Goal: Complete application form: Complete application form

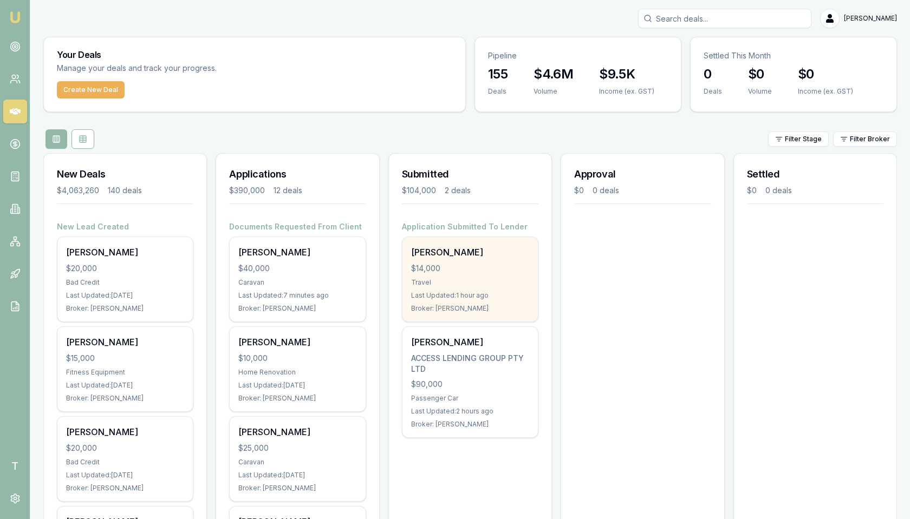
click at [453, 252] on div "[PERSON_NAME]" at bounding box center [470, 252] width 118 height 13
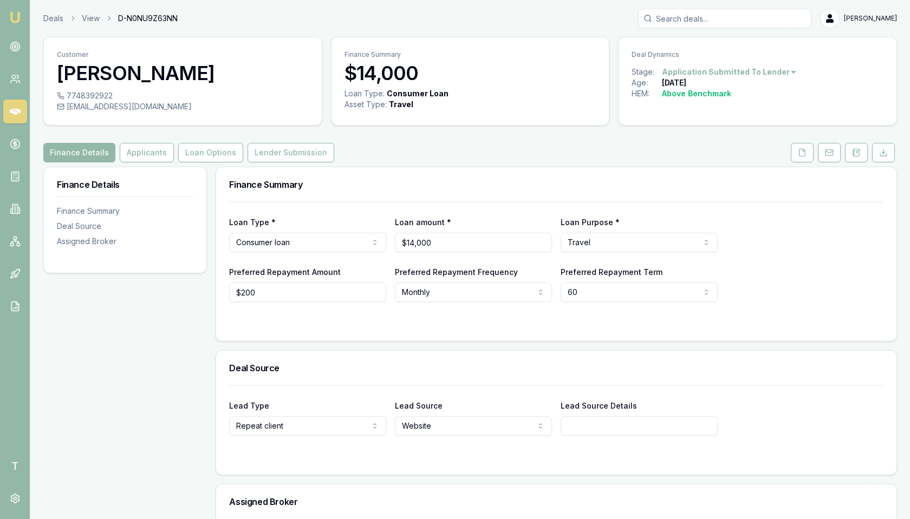
click at [284, 239] on html "Emu Broker T Deals View D-N0NU9Z63NN [PERSON_NAME] Toggle Menu Customer Matt Te…" at bounding box center [455, 259] width 910 height 519
click at [585, 238] on html "Emu Broker T Deals View D-N0NU9Z63NN [PERSON_NAME] Toggle Menu Customer Matt Te…" at bounding box center [455, 259] width 910 height 519
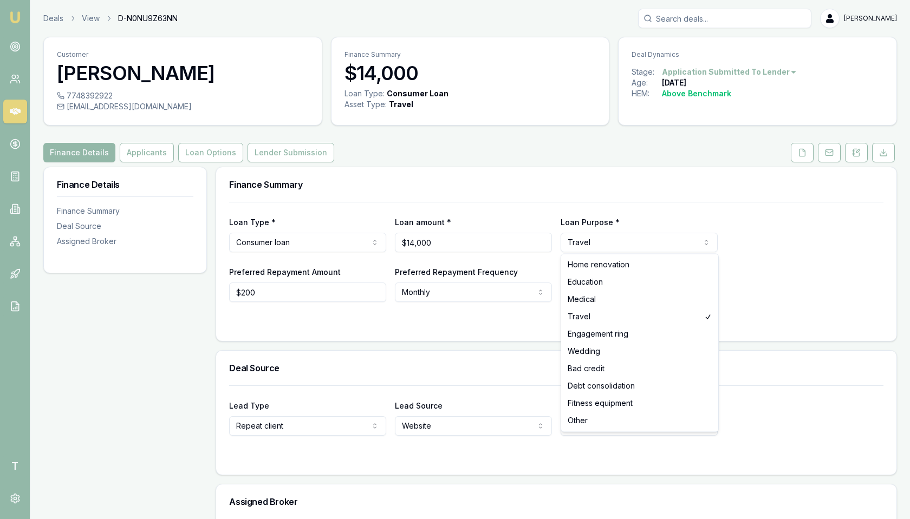
select select "EDUCATION"
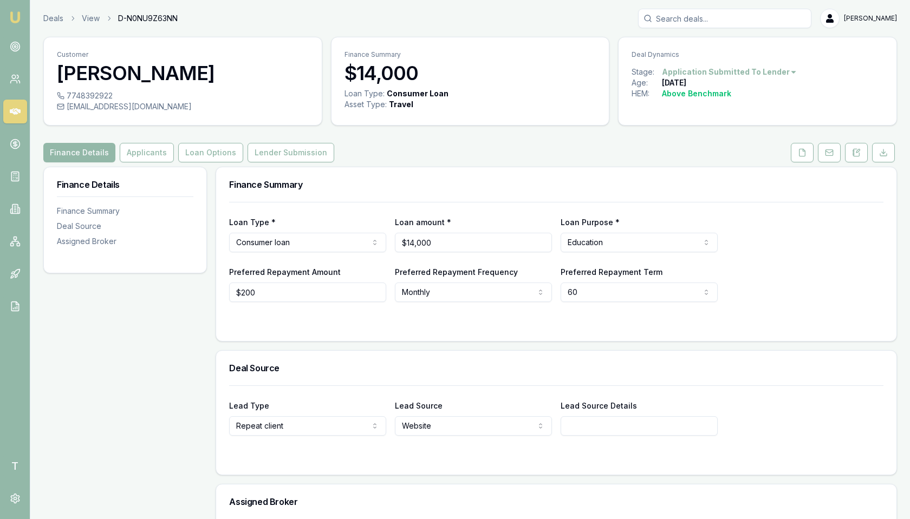
click at [519, 261] on div "Loan Type * Consumer loan Consumer loan Consumer asset Commercial loan Commerci…" at bounding box center [556, 252] width 654 height 100
click at [158, 153] on button "Applicants" at bounding box center [147, 152] width 54 height 19
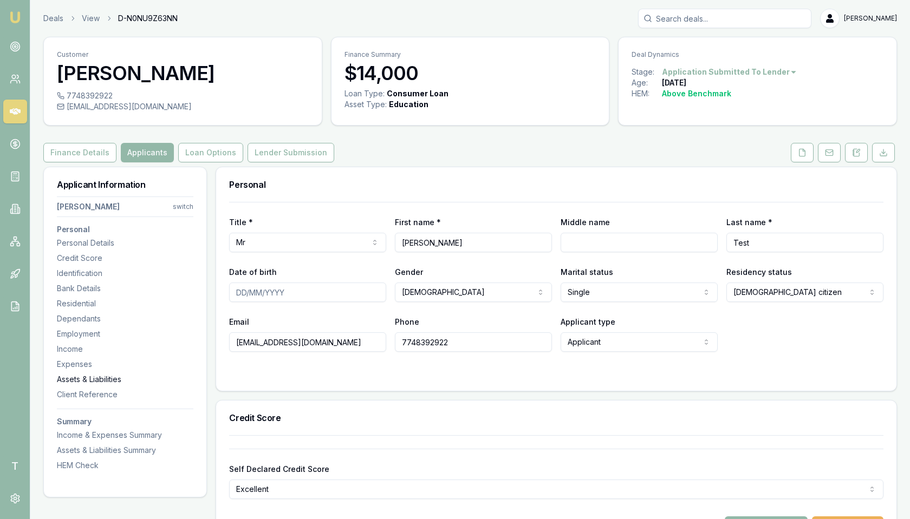
click at [122, 378] on div "Assets & Liabilities" at bounding box center [125, 379] width 136 height 11
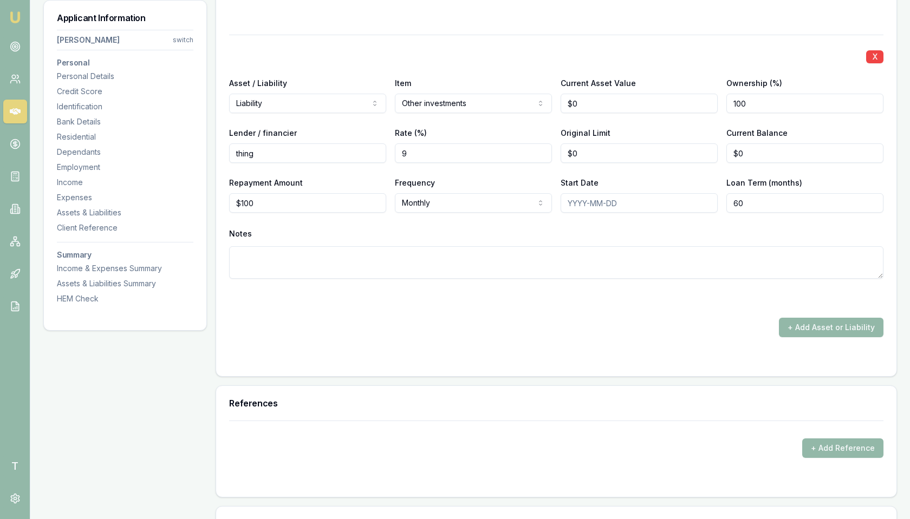
scroll to position [3492, 0]
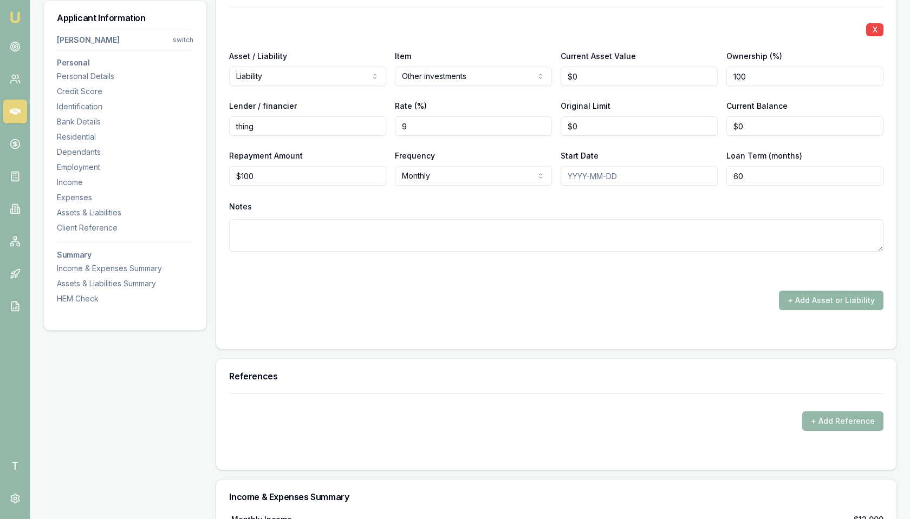
click at [818, 292] on button "+ Add Asset or Liability" at bounding box center [831, 300] width 105 height 19
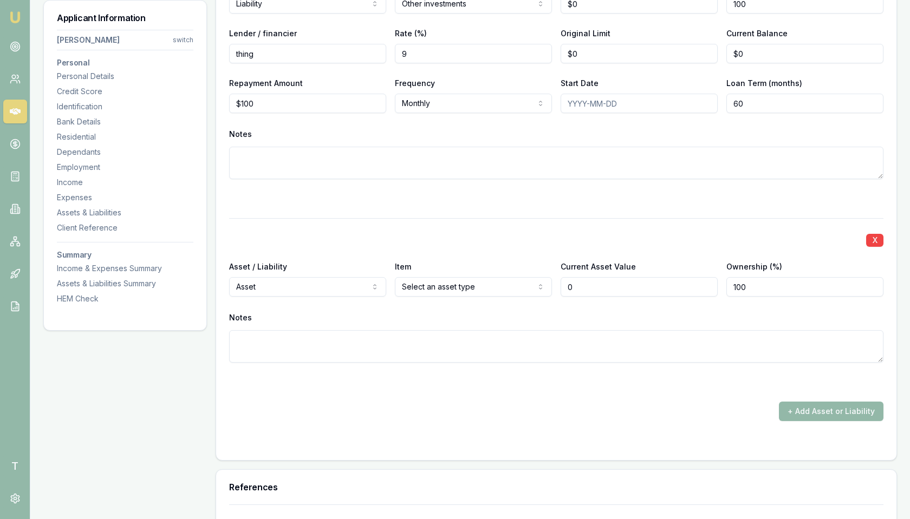
scroll to position [3596, 0]
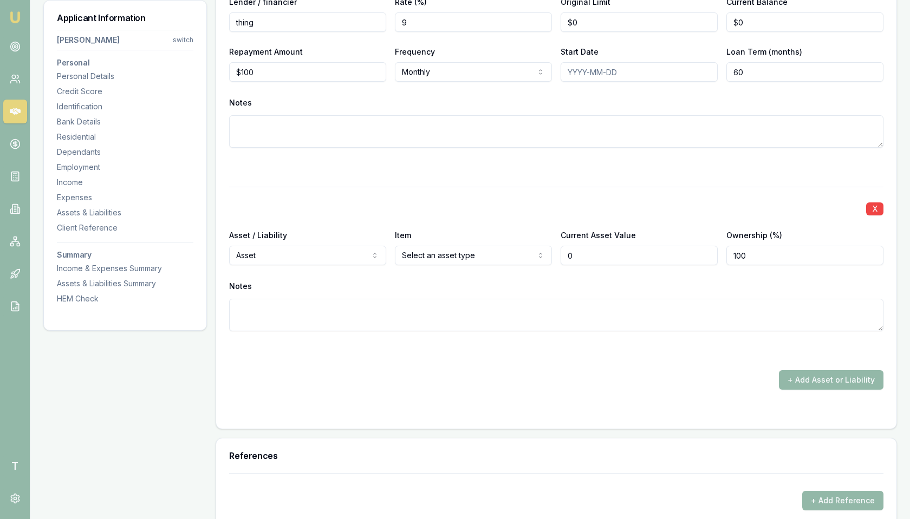
type input "$0"
select select "LIABILITY"
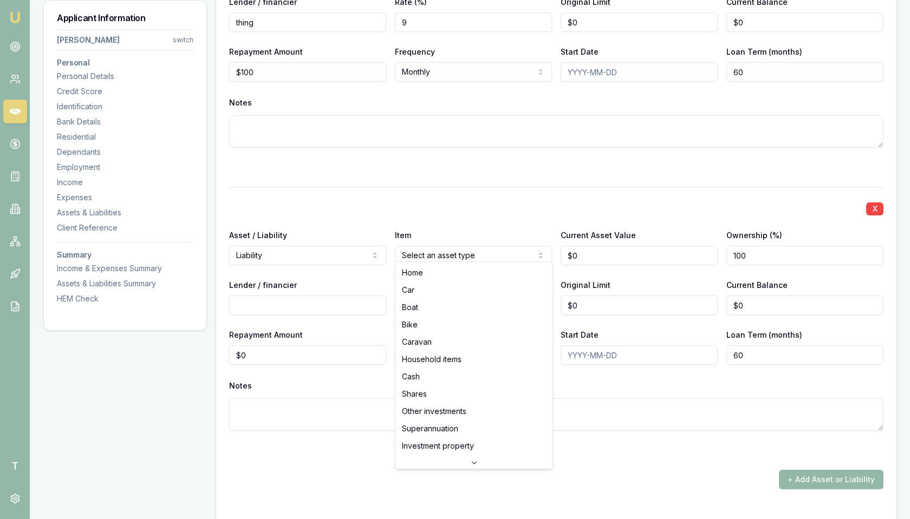
scroll to position [69, 0]
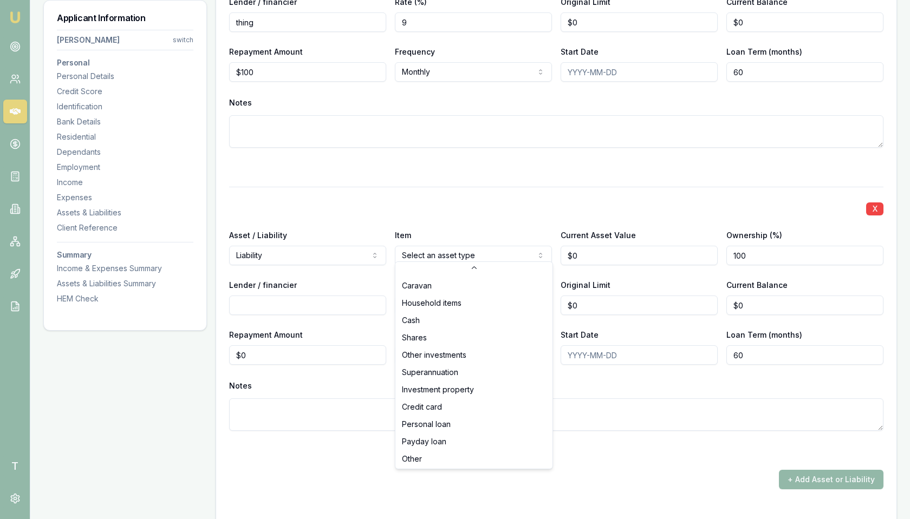
select select "PERSONAL_LOAN"
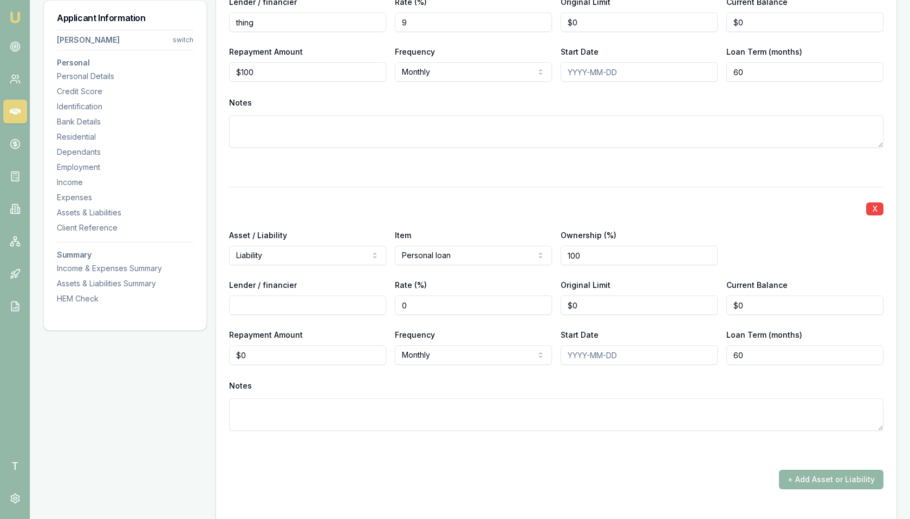
click at [506, 279] on div "Rate (%) 0" at bounding box center [473, 296] width 157 height 37
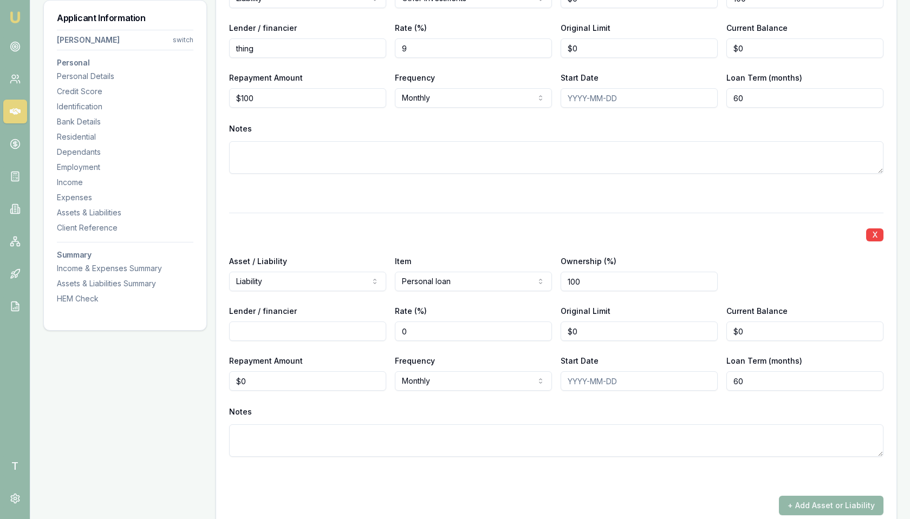
click at [344, 326] on input "Lender / financier" at bounding box center [307, 331] width 157 height 19
type input "Liberty"
drag, startPoint x: 444, startPoint y: 323, endPoint x: 394, endPoint y: 326, distance: 49.3
click at [395, 326] on input "0" at bounding box center [473, 331] width 157 height 19
type input "9"
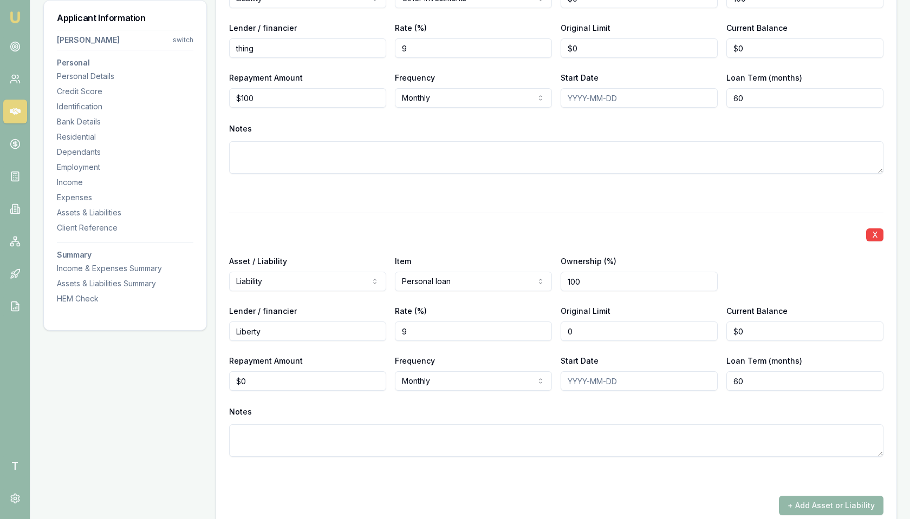
click at [585, 324] on input "0" at bounding box center [639, 331] width 157 height 19
type input "$1,000,000"
click at [612, 354] on div "Start Date" at bounding box center [639, 372] width 157 height 37
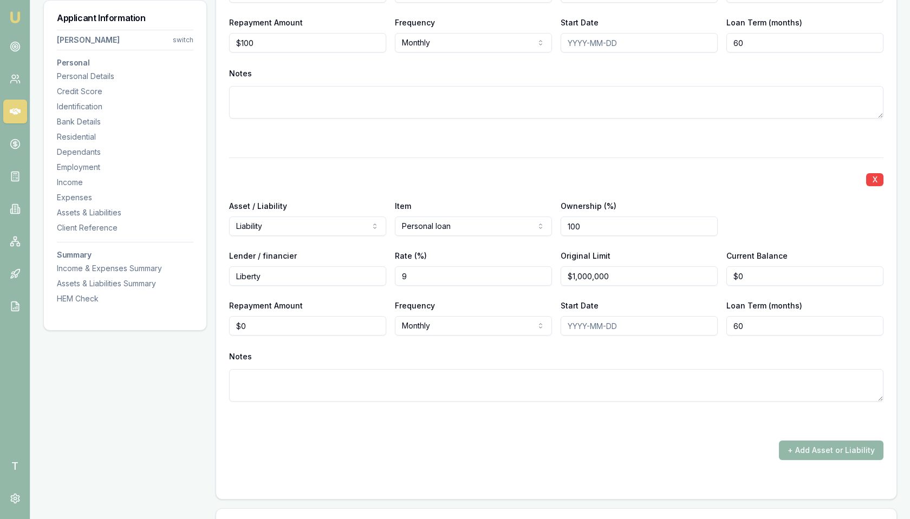
scroll to position [3648, 0]
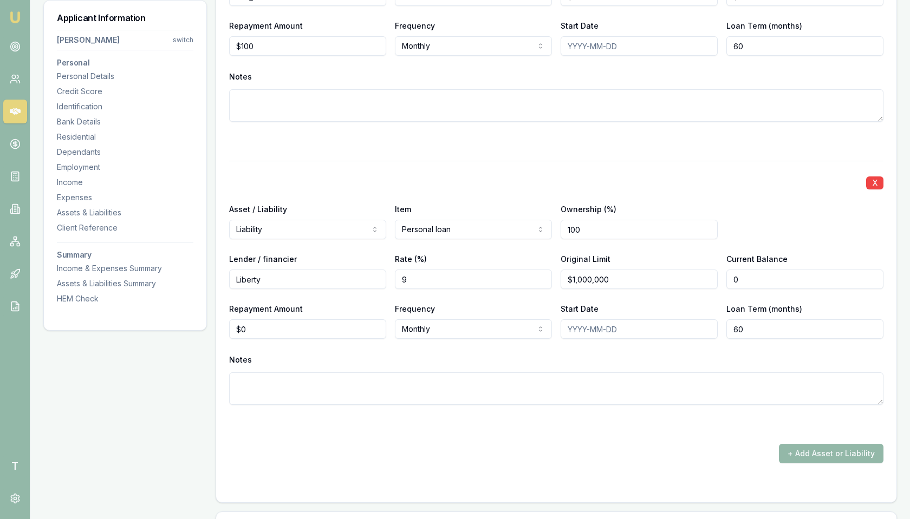
click at [760, 273] on input "0" at bounding box center [804, 279] width 157 height 19
type input "$10,000"
click at [773, 222] on div "Asset / Liability Liability Asset Liability Item Personal loan Home Car Boat Bi…" at bounding box center [556, 221] width 654 height 37
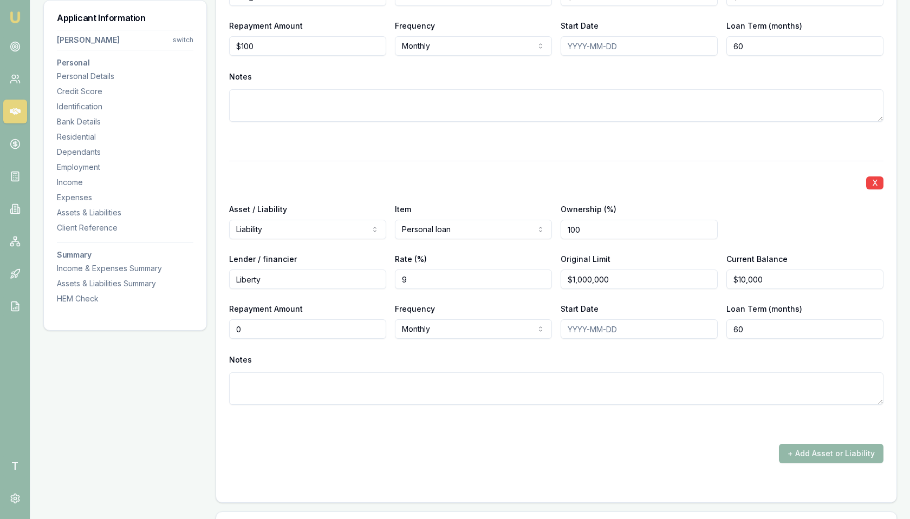
click at [343, 327] on input "0" at bounding box center [307, 329] width 157 height 19
drag, startPoint x: 343, startPoint y: 327, endPoint x: 334, endPoint y: 327, distance: 9.2
click at [334, 327] on input "0" at bounding box center [307, 329] width 157 height 19
type input "$200"
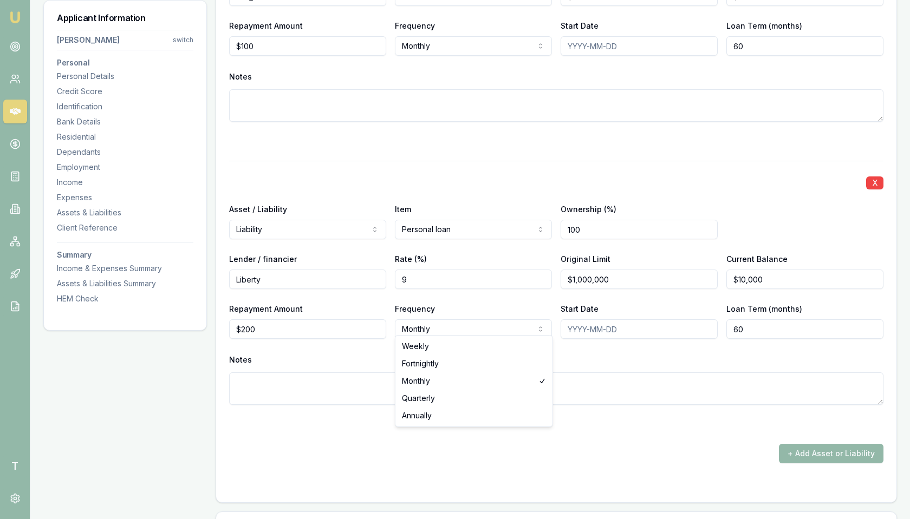
select select "WEEKLY"
click at [413, 352] on div "Notes" at bounding box center [556, 360] width 654 height 16
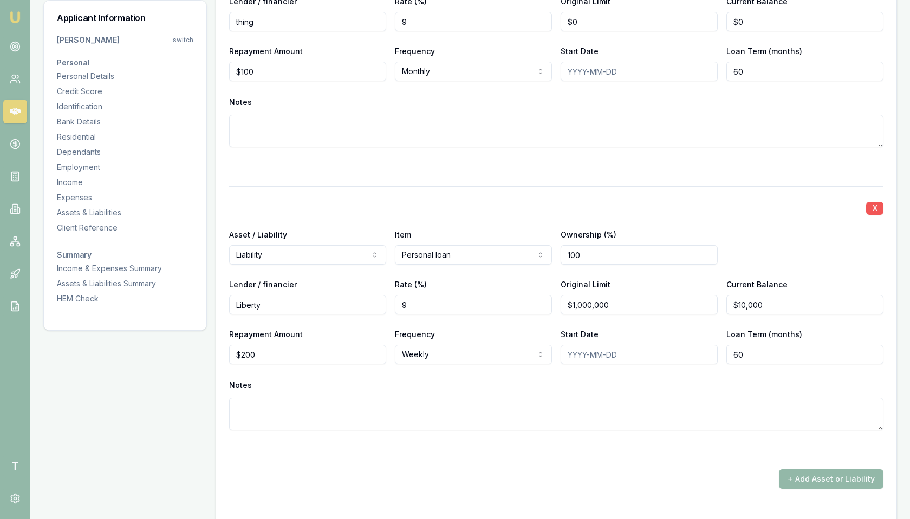
click at [876, 203] on button "X" at bounding box center [874, 208] width 17 height 13
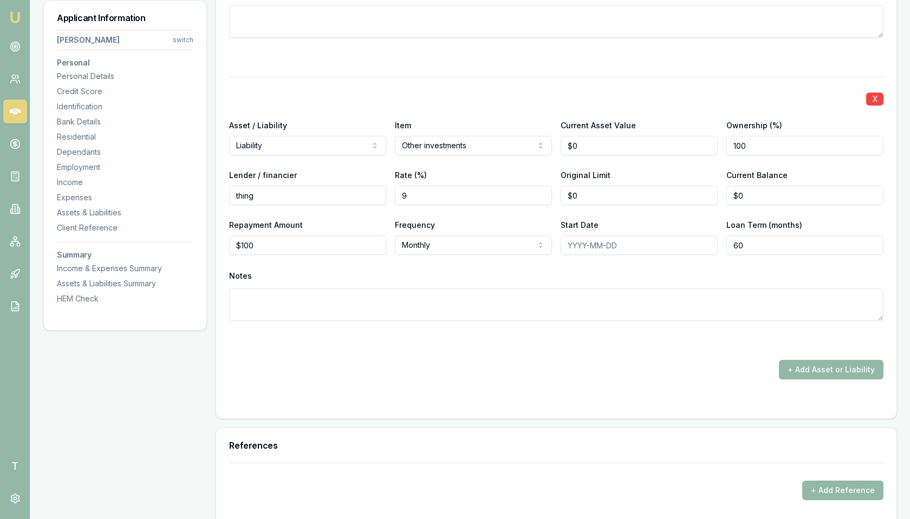
scroll to position [3399, 0]
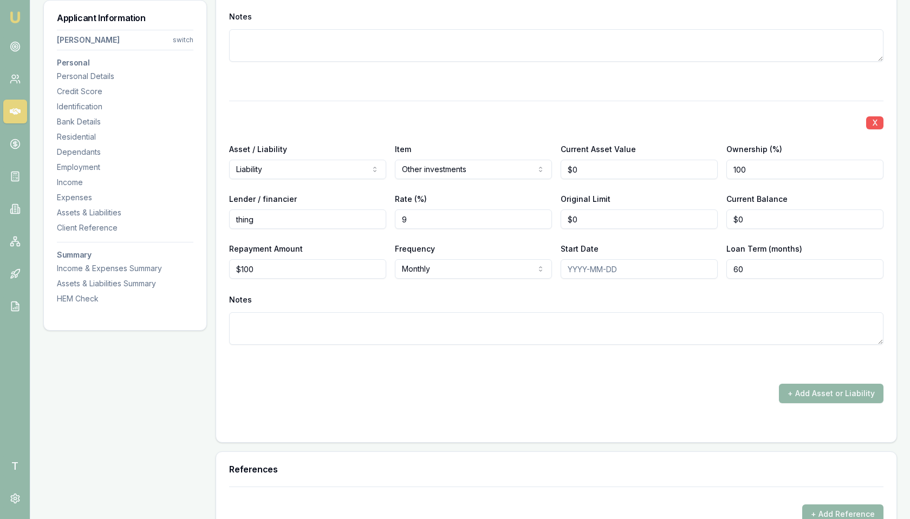
click at [873, 120] on button "X" at bounding box center [874, 122] width 17 height 13
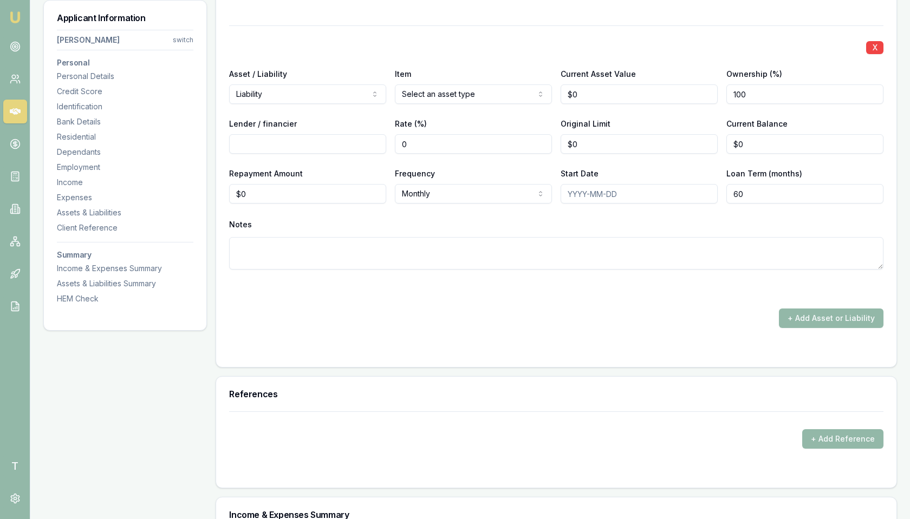
scroll to position [3138, 0]
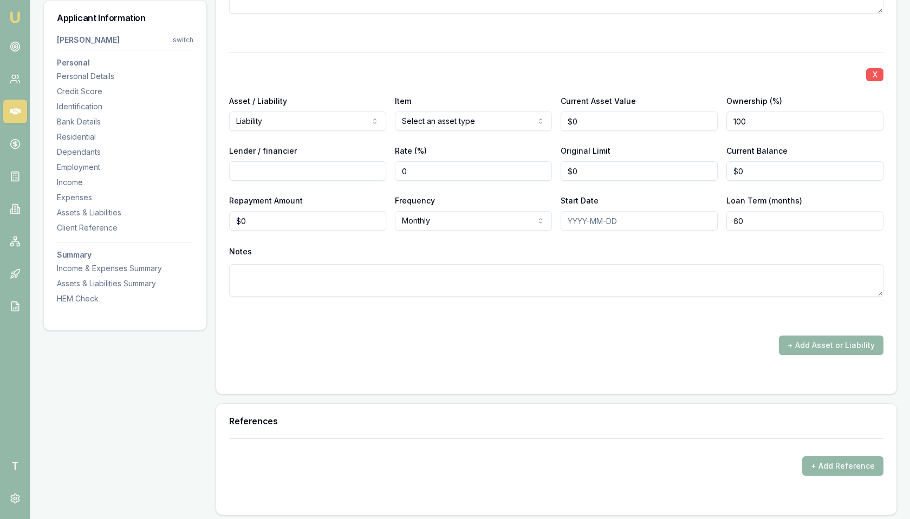
click at [873, 68] on button "X" at bounding box center [874, 74] width 17 height 13
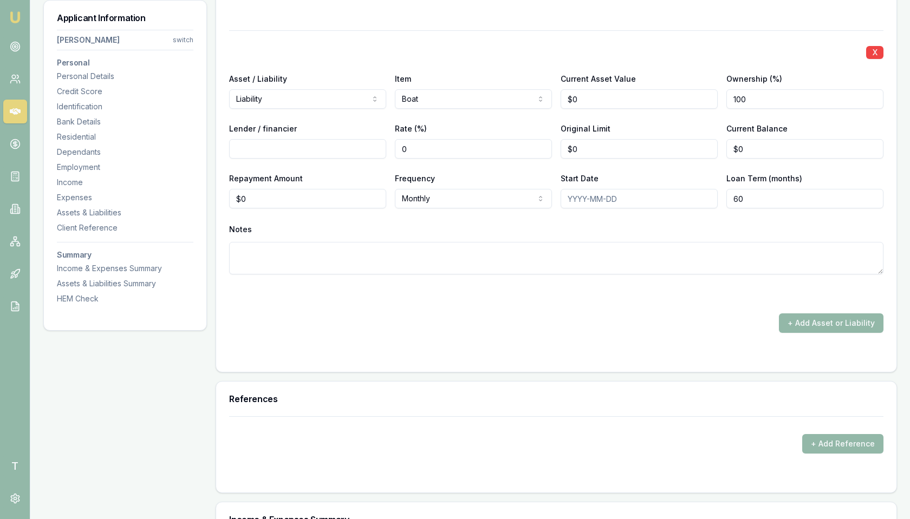
scroll to position [2838, 0]
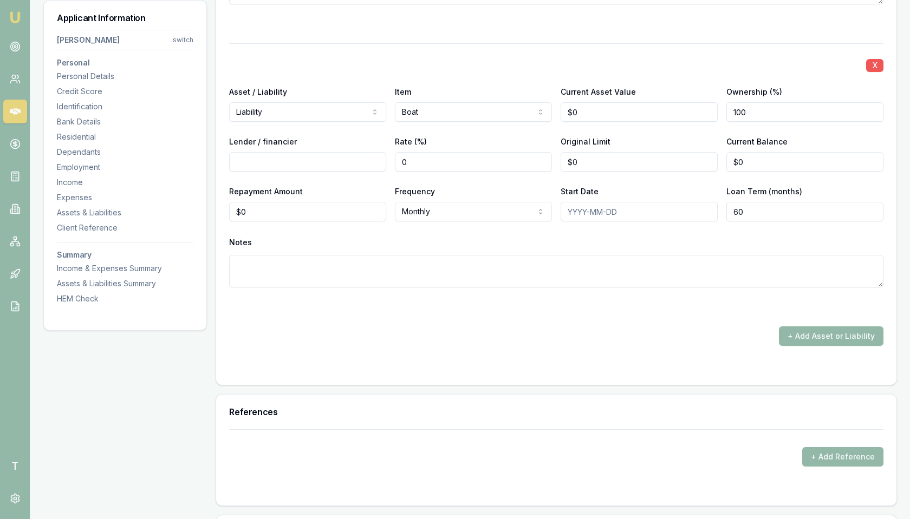
click at [873, 61] on button "X" at bounding box center [874, 65] width 17 height 13
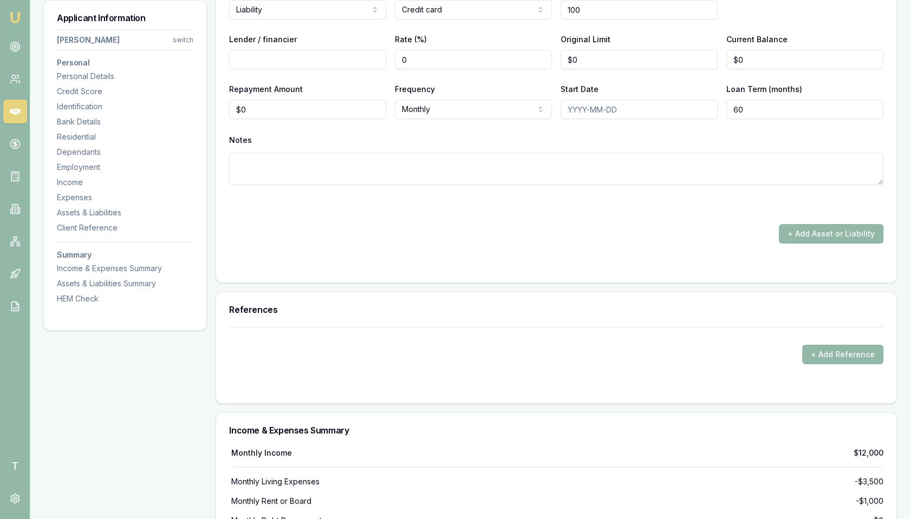
scroll to position [2555, 0]
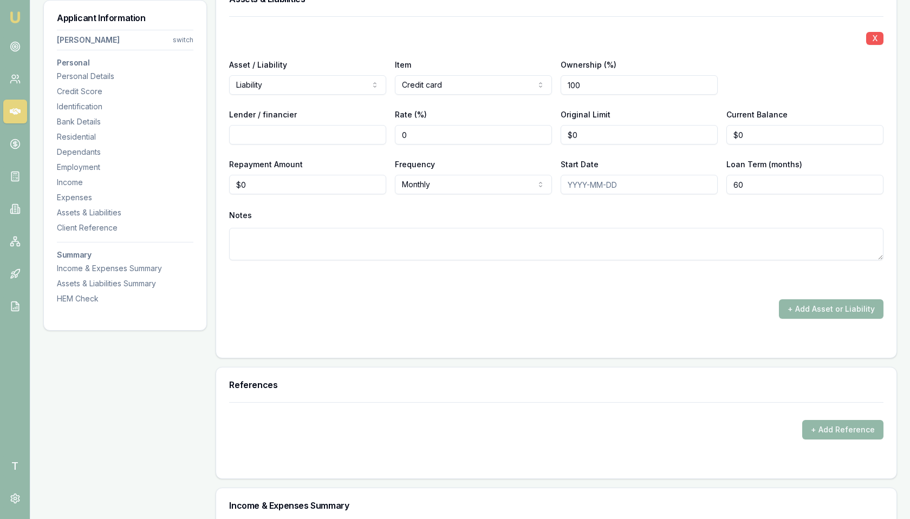
click at [870, 33] on button "X" at bounding box center [874, 38] width 17 height 13
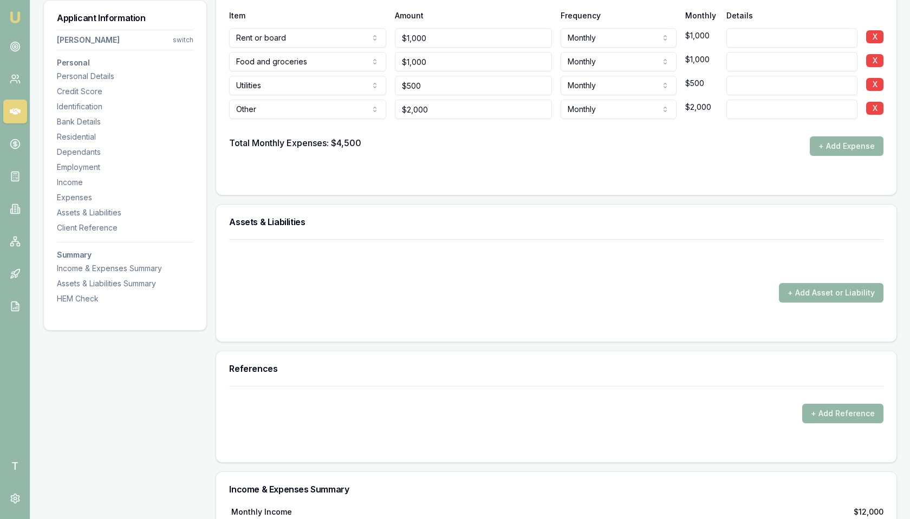
scroll to position [2384, 0]
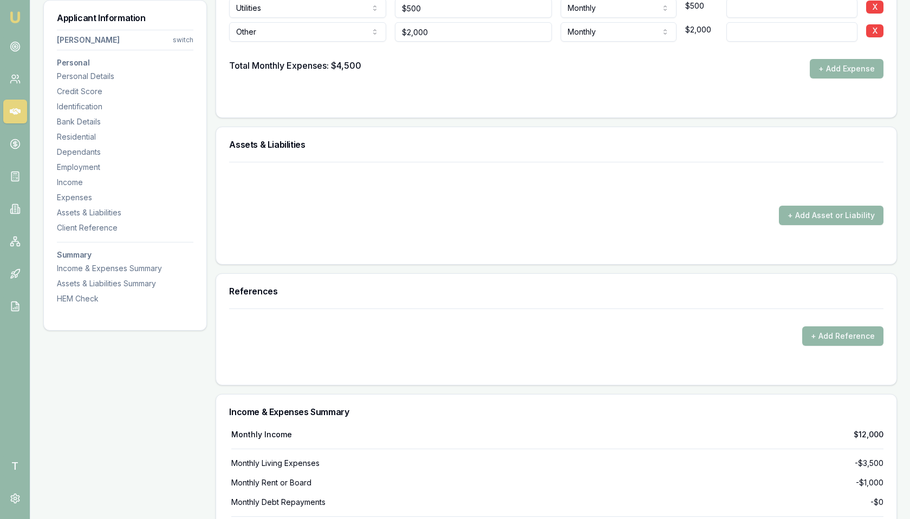
click at [755, 217] on div "+ Add Asset or Liability" at bounding box center [556, 215] width 654 height 19
click at [809, 209] on button "+ Add Asset or Liability" at bounding box center [831, 215] width 105 height 19
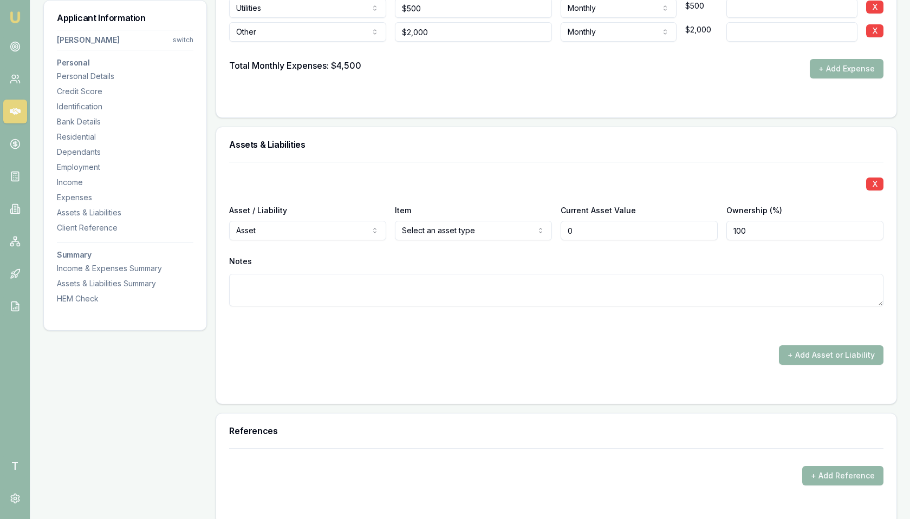
type input "$0"
select select "LIABILITY"
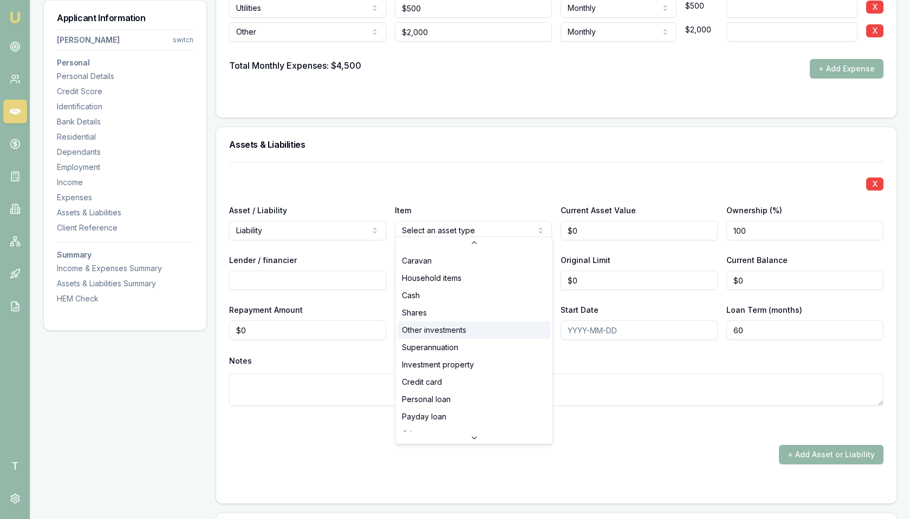
scroll to position [69, 0]
select select "CREDIT_CARD"
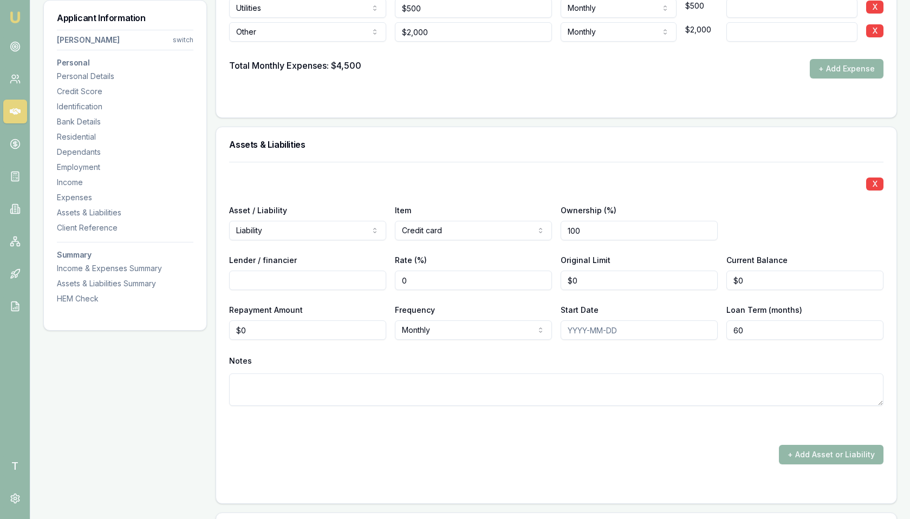
click at [538, 253] on div "Rate (%) 0" at bounding box center [473, 271] width 157 height 37
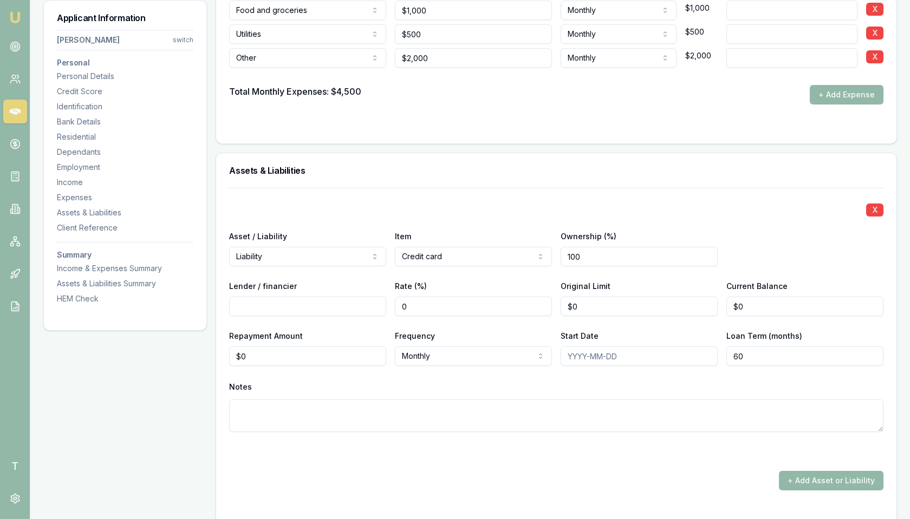
drag, startPoint x: 414, startPoint y: 304, endPoint x: 400, endPoint y: 303, distance: 14.1
click at [400, 304] on input "0" at bounding box center [473, 306] width 157 height 19
type input "11.24"
drag, startPoint x: 589, startPoint y: 298, endPoint x: 562, endPoint y: 298, distance: 27.1
click at [562, 298] on input "0" at bounding box center [639, 306] width 157 height 19
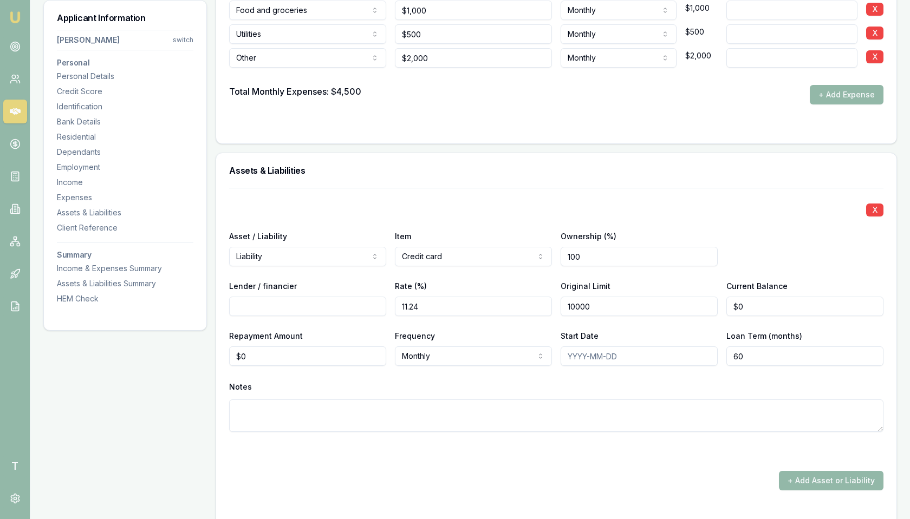
type input "$10,000"
click at [354, 329] on div "Repayment Amount $0" at bounding box center [307, 347] width 157 height 37
click at [336, 298] on input "Lender / financier" at bounding box center [307, 306] width 157 height 19
type input "CBA"
click at [554, 201] on div "X" at bounding box center [556, 208] width 654 height 15
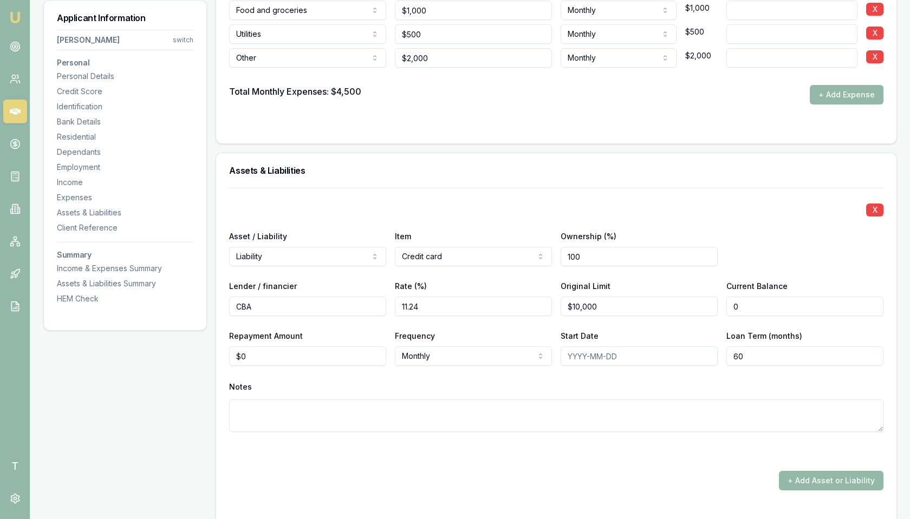
drag, startPoint x: 752, startPoint y: 301, endPoint x: 734, endPoint y: 301, distance: 17.3
click at [734, 301] on input "0" at bounding box center [804, 306] width 157 height 19
type input "$1,000"
click at [740, 188] on div at bounding box center [556, 188] width 654 height 1
